Goal: Navigation & Orientation: Understand site structure

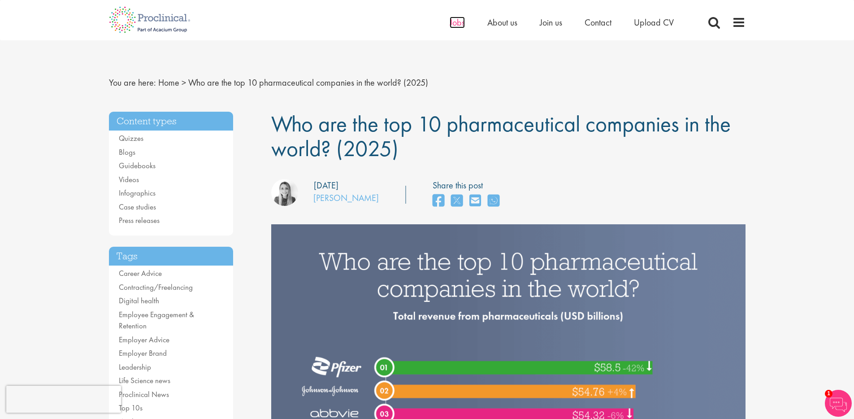
click at [452, 22] on span "Jobs" at bounding box center [457, 23] width 15 height 12
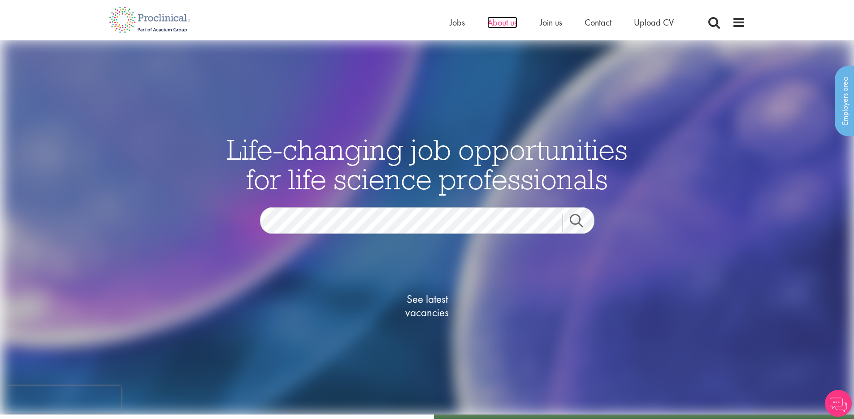
click at [500, 17] on span "About us" at bounding box center [502, 23] width 30 height 12
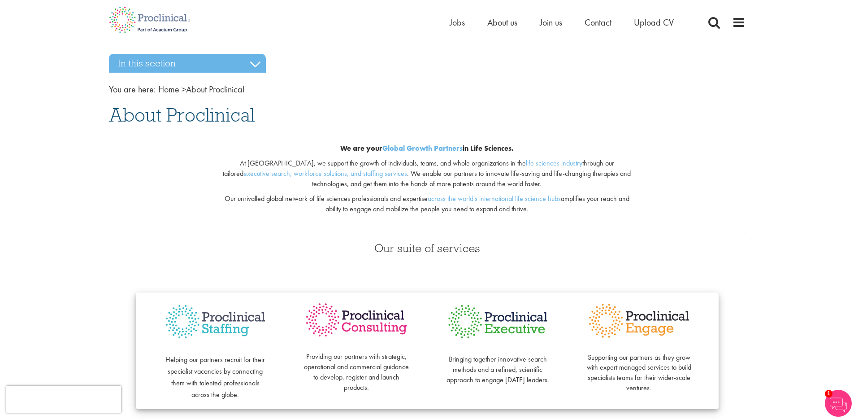
drag, startPoint x: 95, startPoint y: 203, endPoint x: 117, endPoint y: 199, distance: 23.1
